Goal: Information Seeking & Learning: Check status

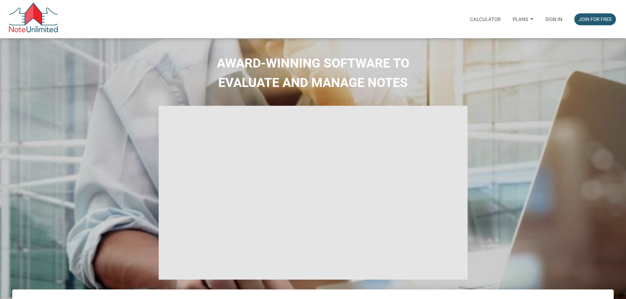
click at [545, 15] on div "Sign in" at bounding box center [553, 19] width 29 height 20
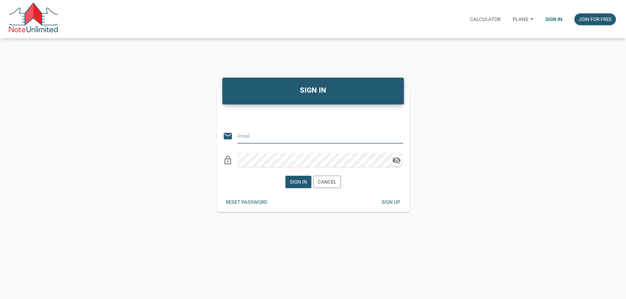
type input "[EMAIL_ADDRESS][DOMAIN_NAME]"
click at [307, 183] on div "Sign in" at bounding box center [298, 181] width 17 height 7
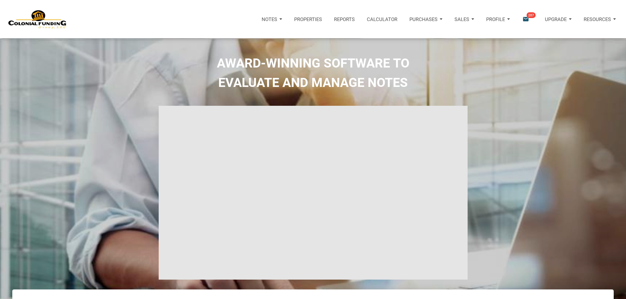
type input "Introduction to new features"
select select
click at [522, 17] on icon "email" at bounding box center [525, 19] width 7 height 7
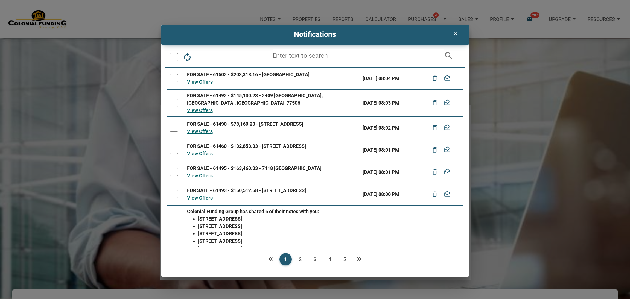
paste input "2312"
type input "2312"
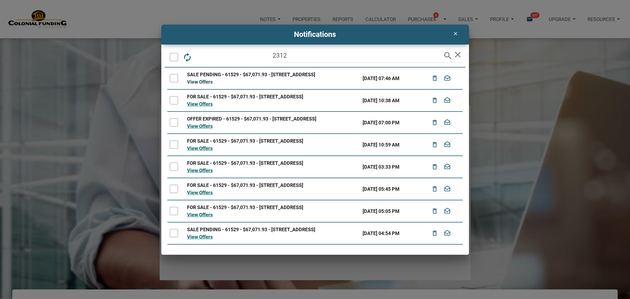
click at [190, 85] on link "View Offers" at bounding box center [200, 82] width 26 height 6
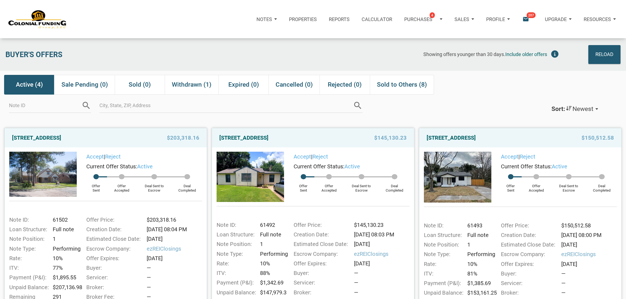
click at [531, 20] on div "Notifications email 207" at bounding box center [530, 19] width 16 height 7
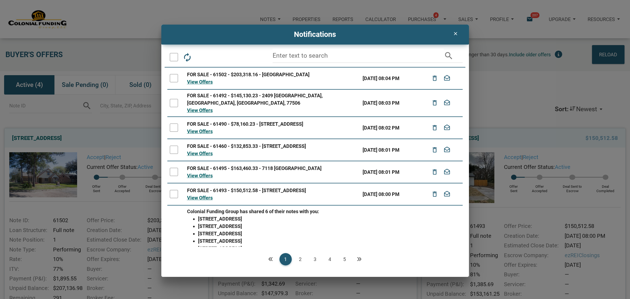
paste input "2312"
type input "2312"
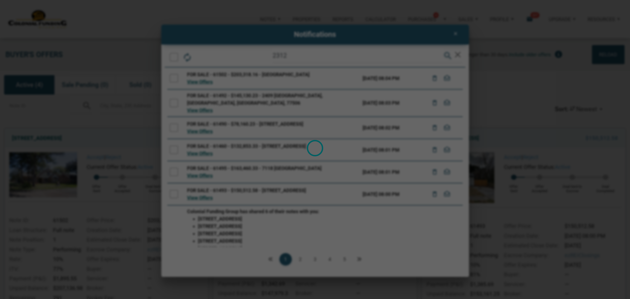
click at [445, 53] on div "Notes Dashboard Transactions Properties Reports Calculator Purchases 4 Note Off…" at bounding box center [315, 270] width 630 height 540
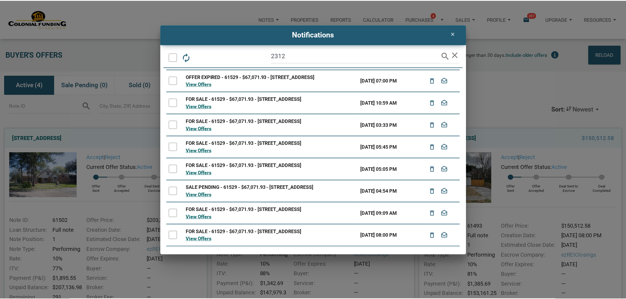
scroll to position [91, 0]
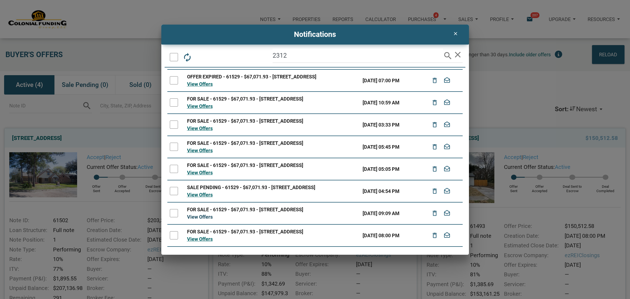
click at [196, 214] on link "View Offers" at bounding box center [200, 217] width 26 height 6
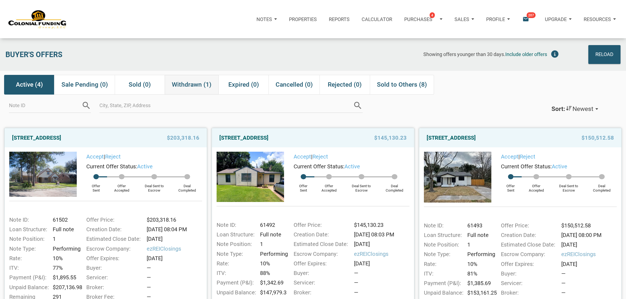
click at [203, 86] on span "Withdrawn (1)" at bounding box center [192, 85] width 40 height 10
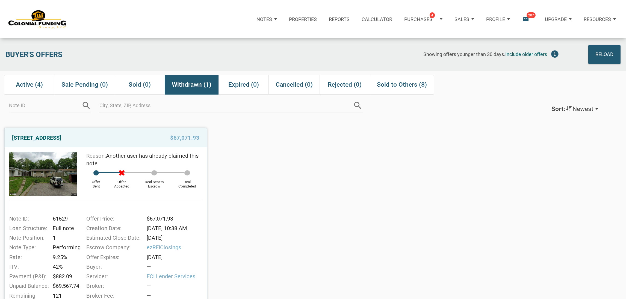
click at [292, 116] on div "search" at bounding box center [227, 108] width 266 height 27
click at [61, 137] on link "2312 Silver Maple Court, Indianapolis, IN, 46222" at bounding box center [36, 138] width 49 height 10
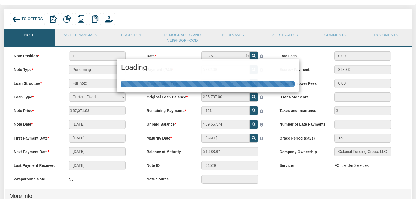
click at [250, 110] on div "Loading" at bounding box center [208, 99] width 416 height 199
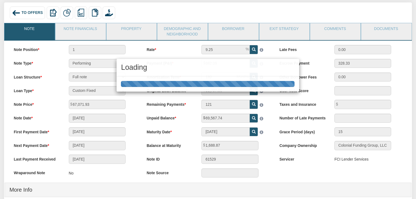
scroll to position [36, 0]
click at [291, 128] on div "Loading" at bounding box center [208, 99] width 416 height 199
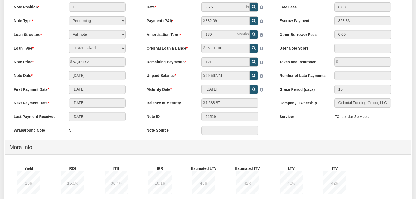
scroll to position [78, 0]
